Goal: Task Accomplishment & Management: Complete application form

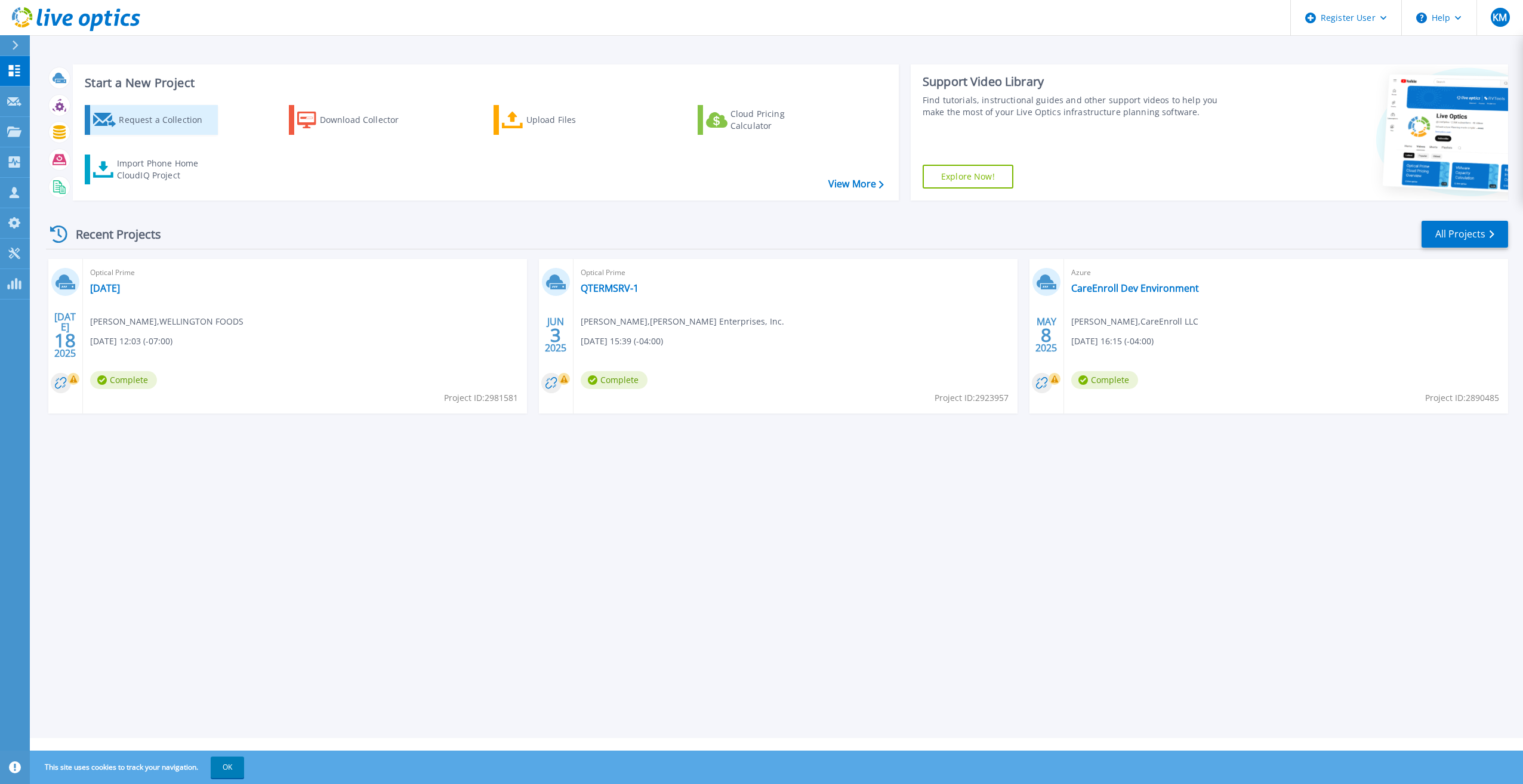
click at [125, 116] on div "Request a Collection" at bounding box center [167, 120] width 96 height 23
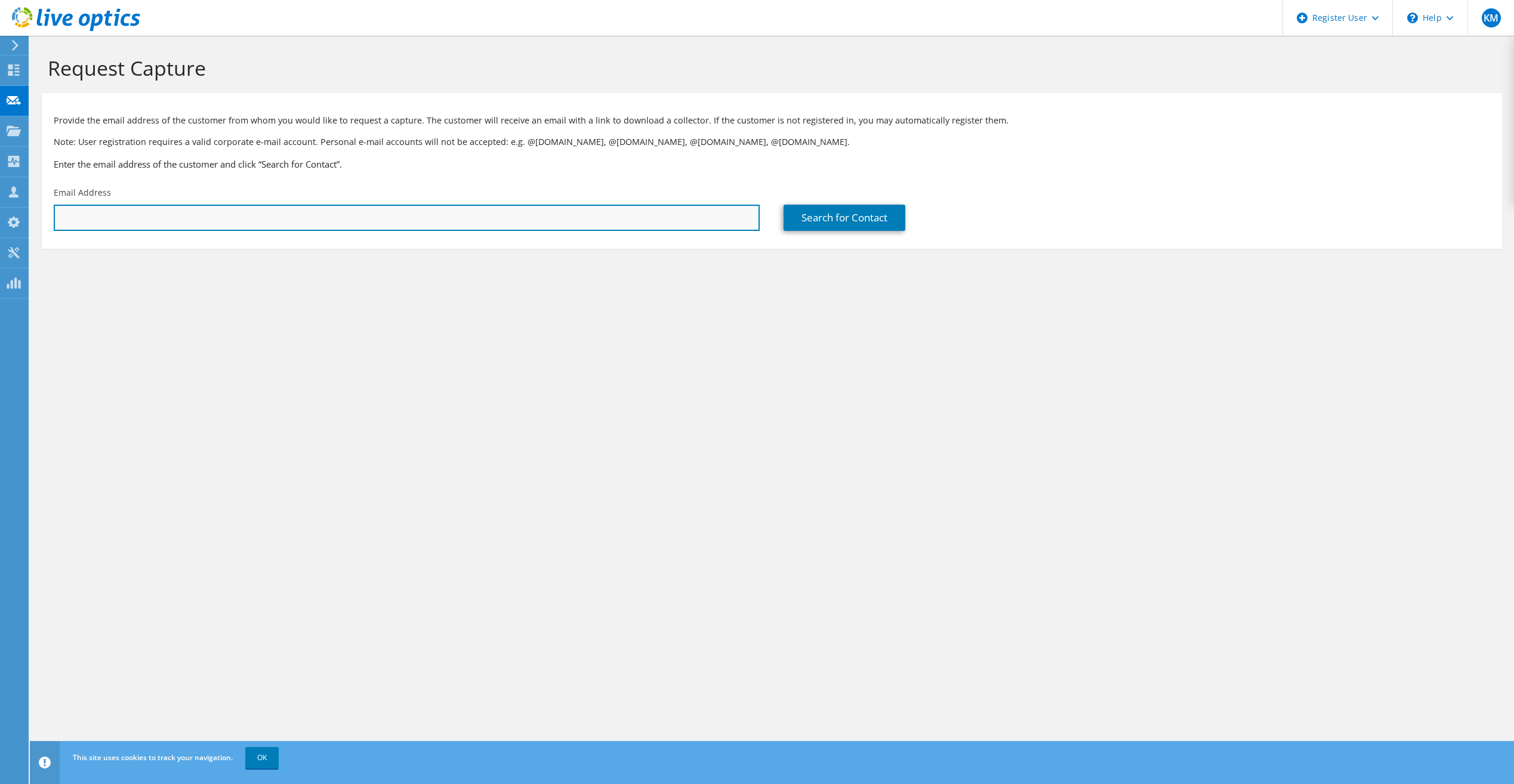
click at [176, 226] on input "text" at bounding box center [407, 217] width 706 height 26
paste input "[EMAIL_ADDRESS][DOMAIN_NAME]"
type input "TOMHULL@TJHPAYROLL.COM"
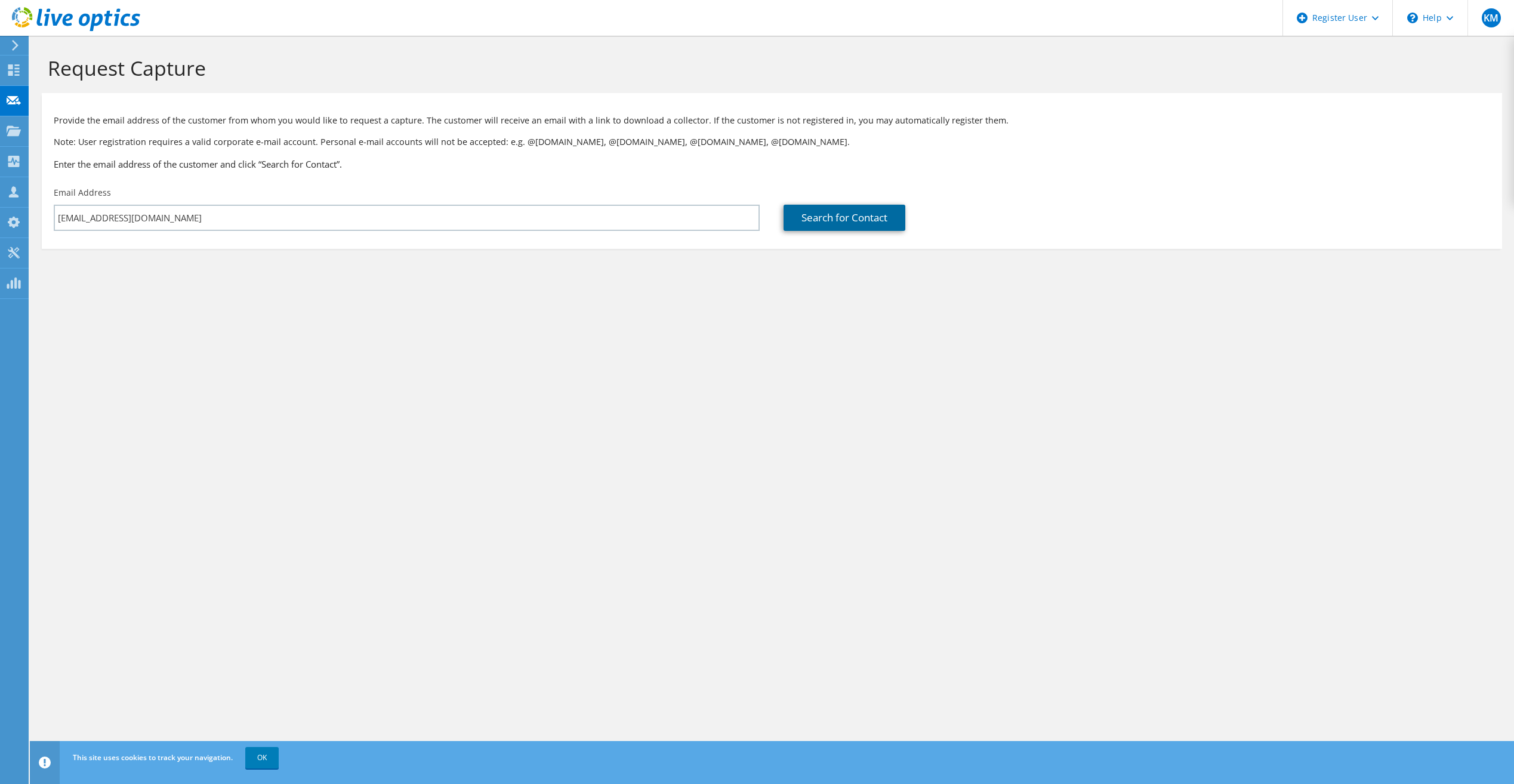
click at [866, 220] on link "Search for Contact" at bounding box center [844, 217] width 122 height 26
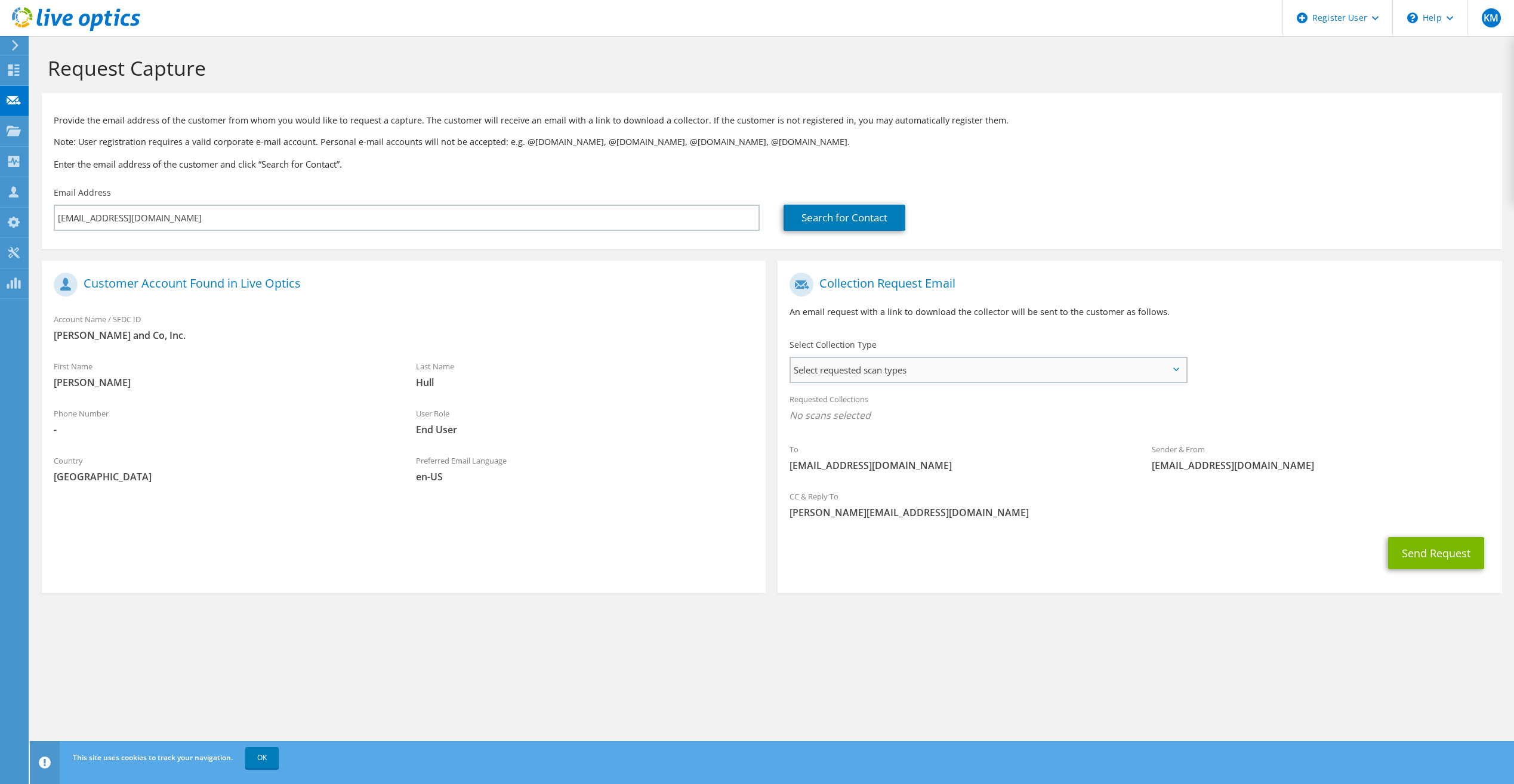
click at [1063, 362] on span "Select requested scan types" at bounding box center [988, 370] width 394 height 23
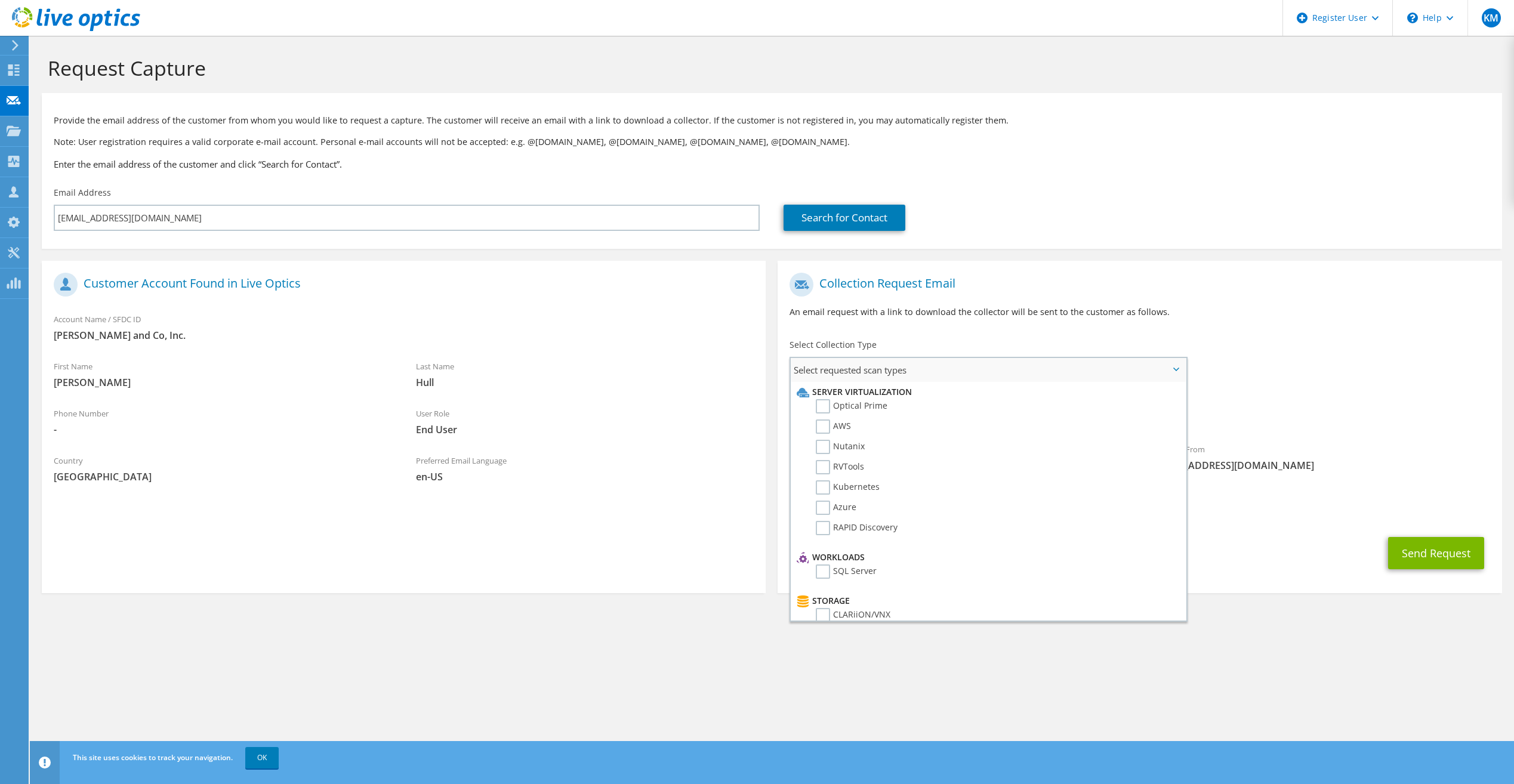
click at [961, 407] on li "Optical Prime" at bounding box center [986, 409] width 385 height 20
click at [836, 399] on li "Server Virtualization" at bounding box center [986, 392] width 385 height 15
click at [817, 404] on label "Optical Prime" at bounding box center [851, 406] width 71 height 15
click at [0, 0] on input "Optical Prime" at bounding box center [0, 0] width 0 height 0
click at [1427, 570] on button "Send Request" at bounding box center [1436, 556] width 96 height 32
